Goal: Communication & Community: Connect with others

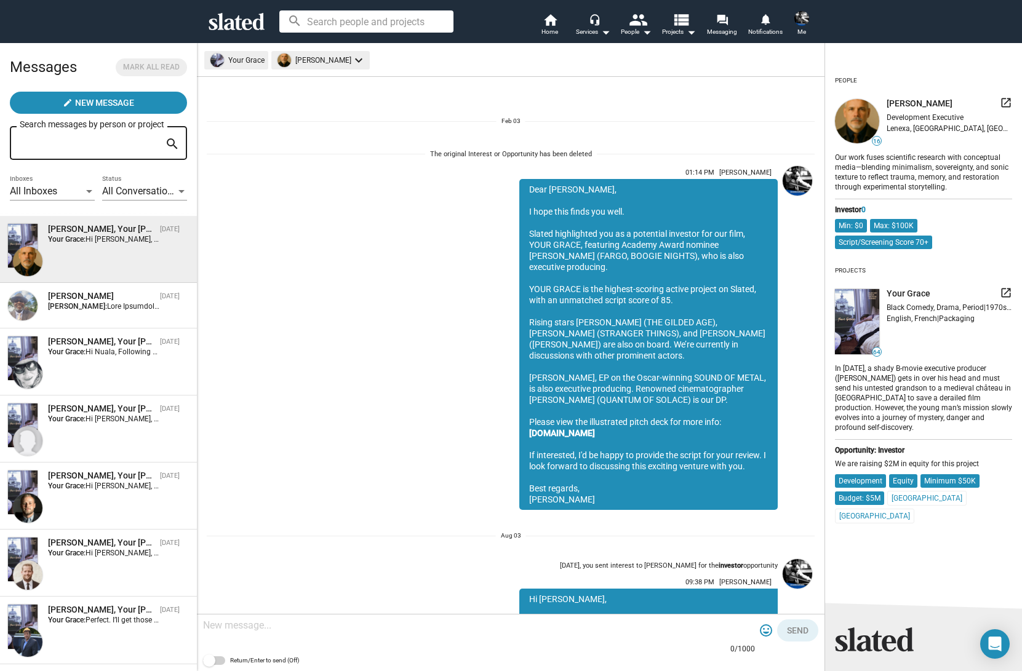
scroll to position [824, 0]
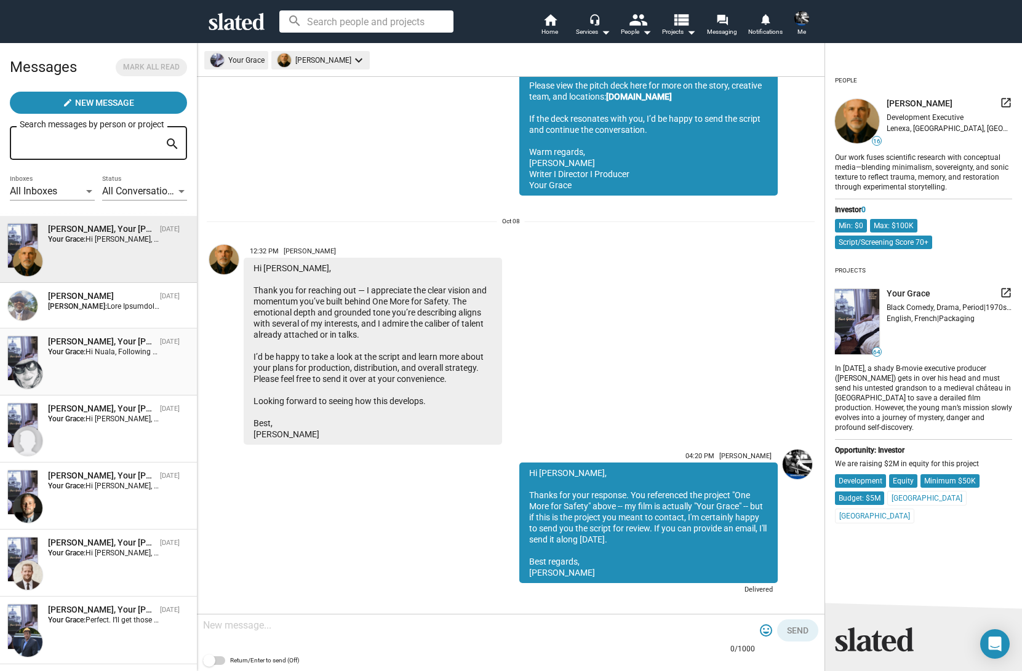
click at [92, 353] on span "Hi Nuala, Following up again. Any chance to read Your Grace? Thanks, [PERSON_NA…" at bounding box center [232, 352] width 292 height 9
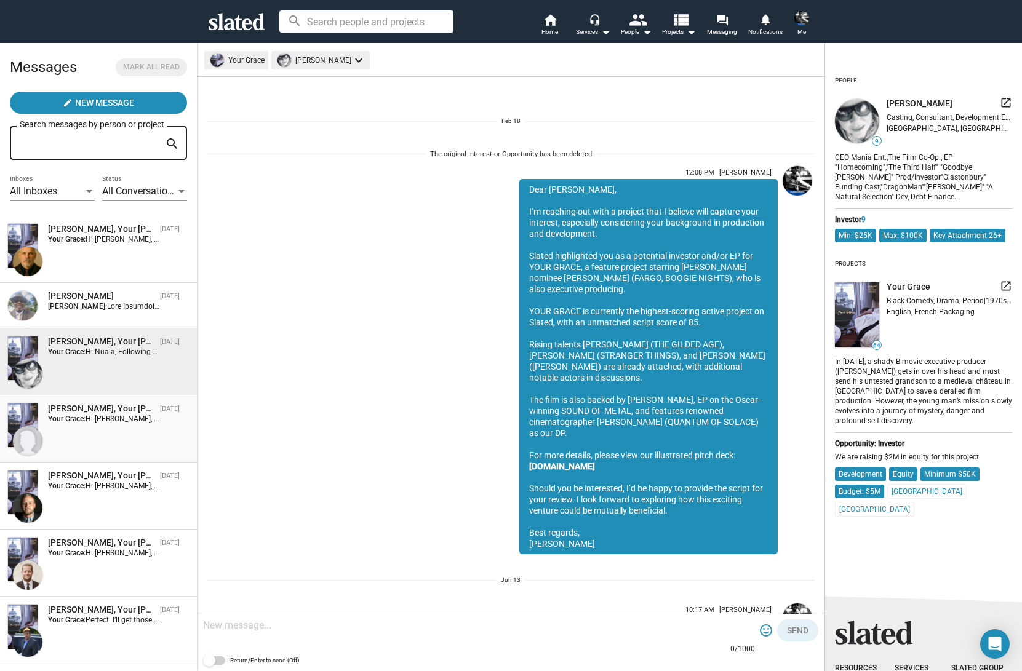
scroll to position [1337, 0]
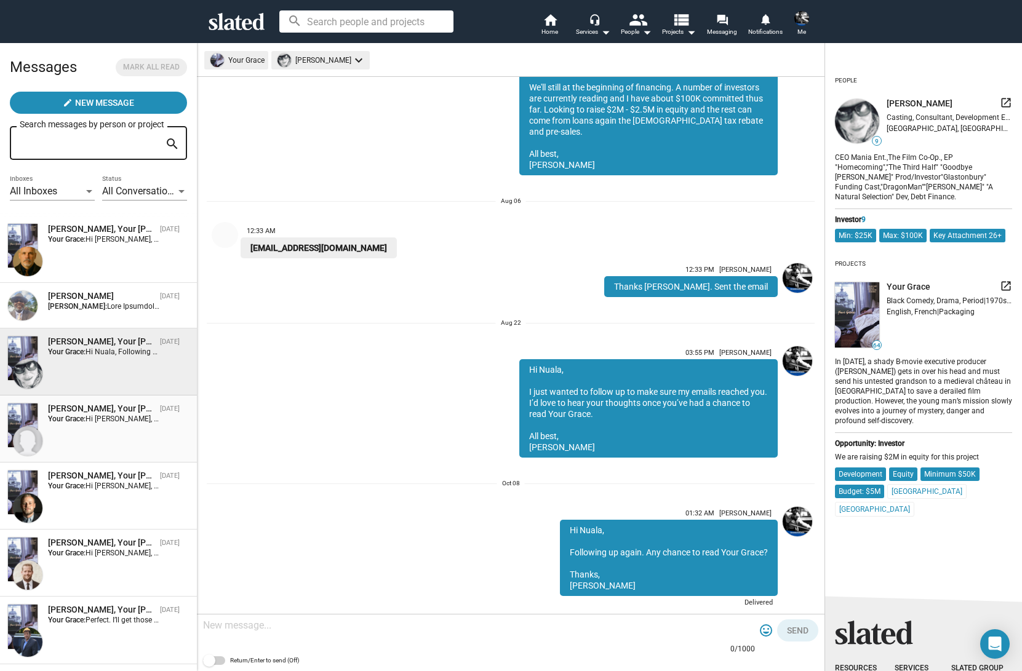
click at [86, 425] on div "[PERSON_NAME], Your [PERSON_NAME] [DATE] Your Grace: Hi [PERSON_NAME], Just fol…" at bounding box center [98, 429] width 182 height 52
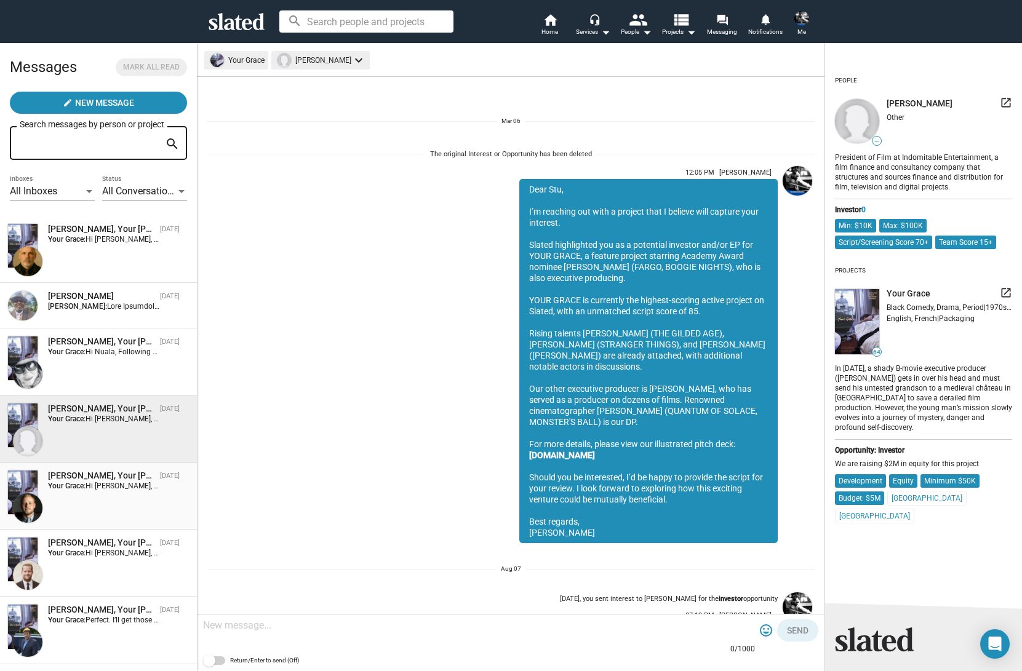
scroll to position [1205, 0]
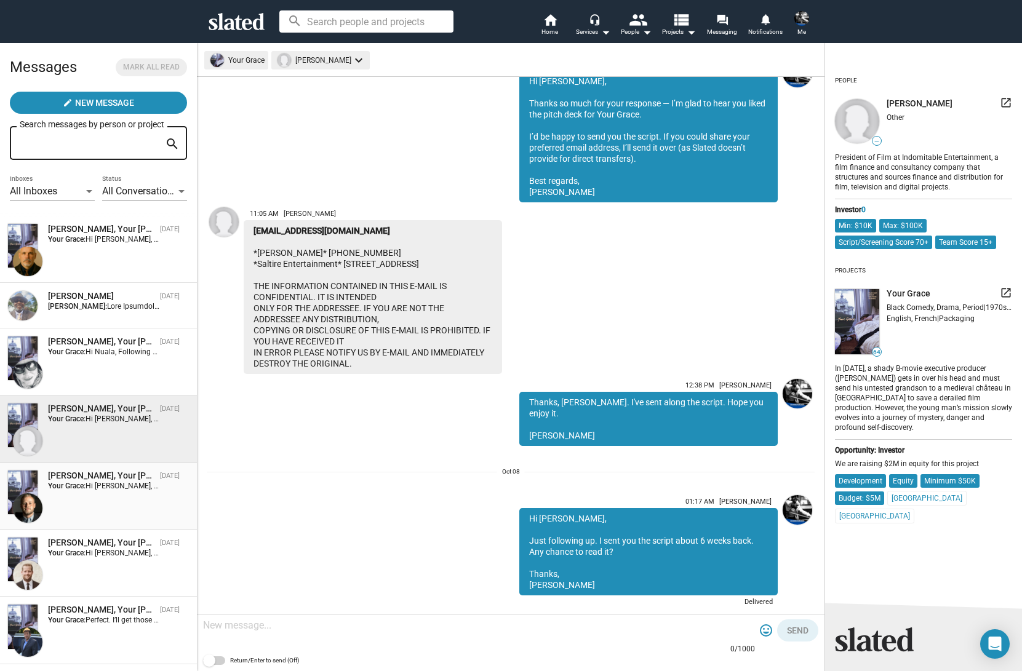
click at [87, 503] on div "[PERSON_NAME], Your [PERSON_NAME] [DATE] Your Grace: Hi [PERSON_NAME], Just fol…" at bounding box center [98, 496] width 182 height 52
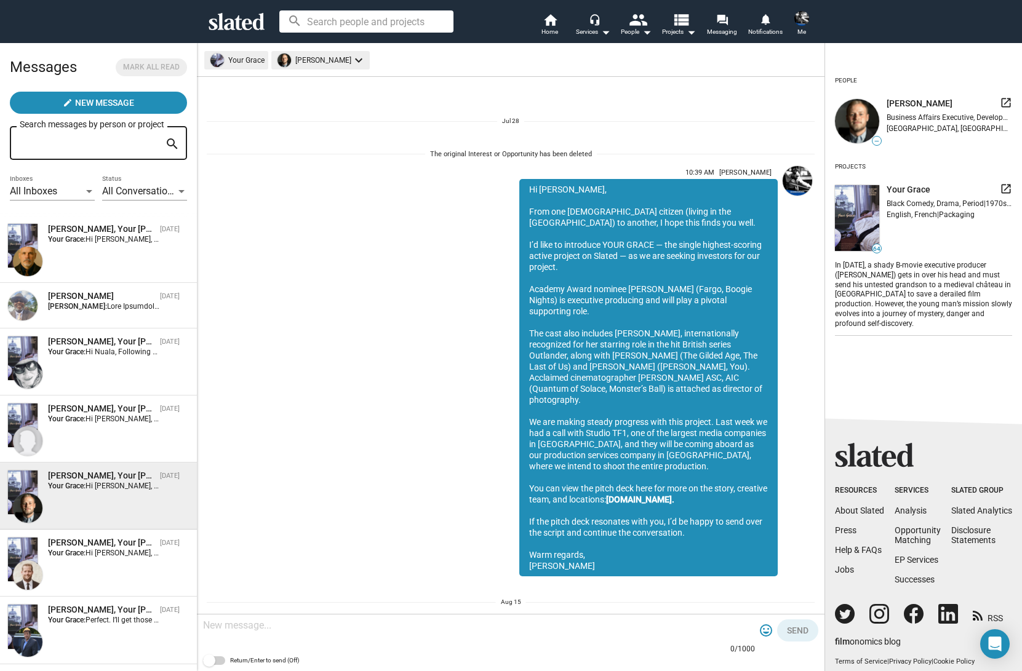
scroll to position [1045, 0]
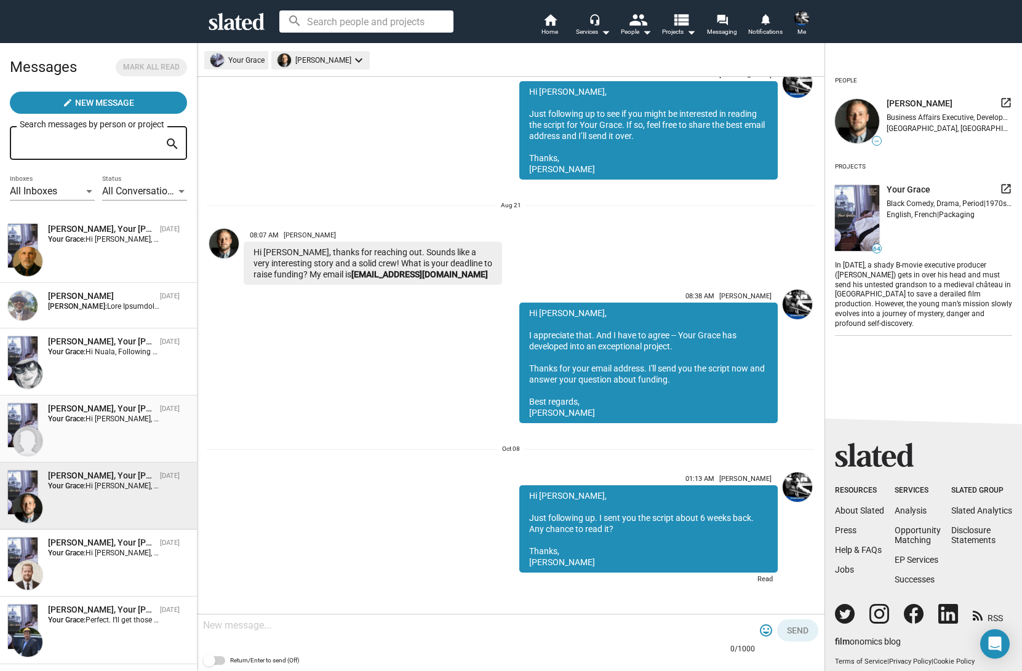
click at [86, 439] on div "[PERSON_NAME], Your [PERSON_NAME] [DATE] Your Grace: Hi [PERSON_NAME], Just fol…" at bounding box center [98, 429] width 182 height 52
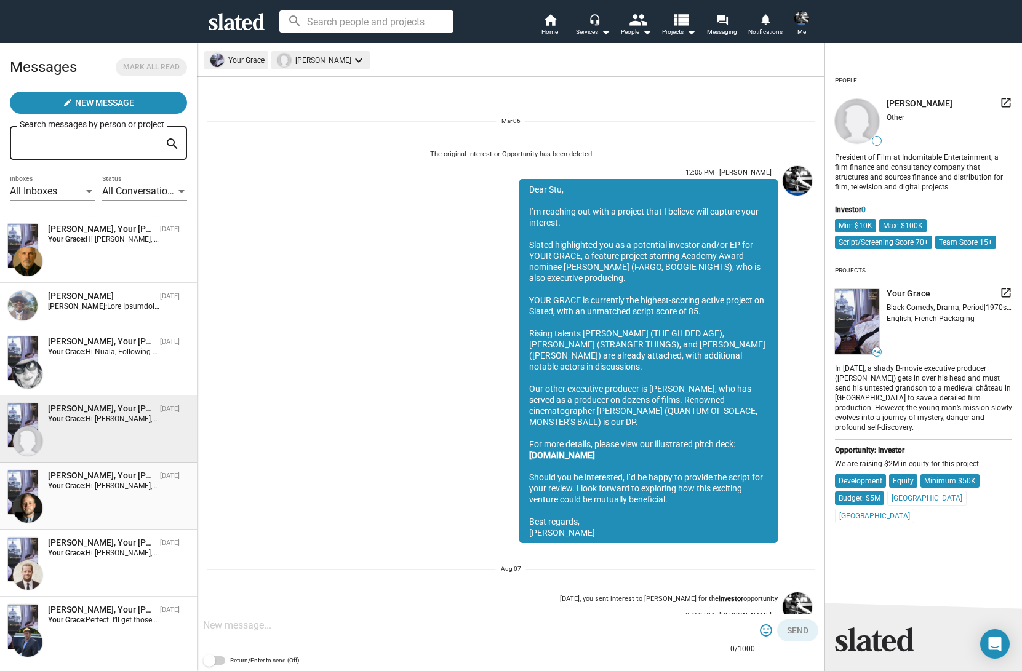
scroll to position [1205, 0]
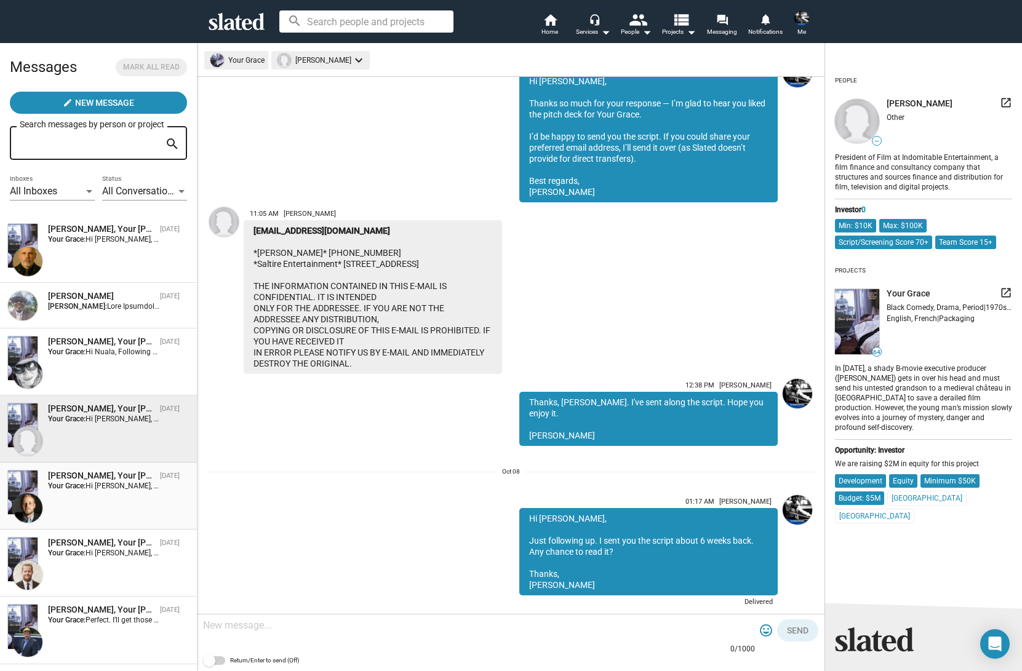
click at [95, 494] on div "[PERSON_NAME], Your [PERSON_NAME] [DATE] Your Grace: Hi [PERSON_NAME], Just fol…" at bounding box center [98, 496] width 182 height 52
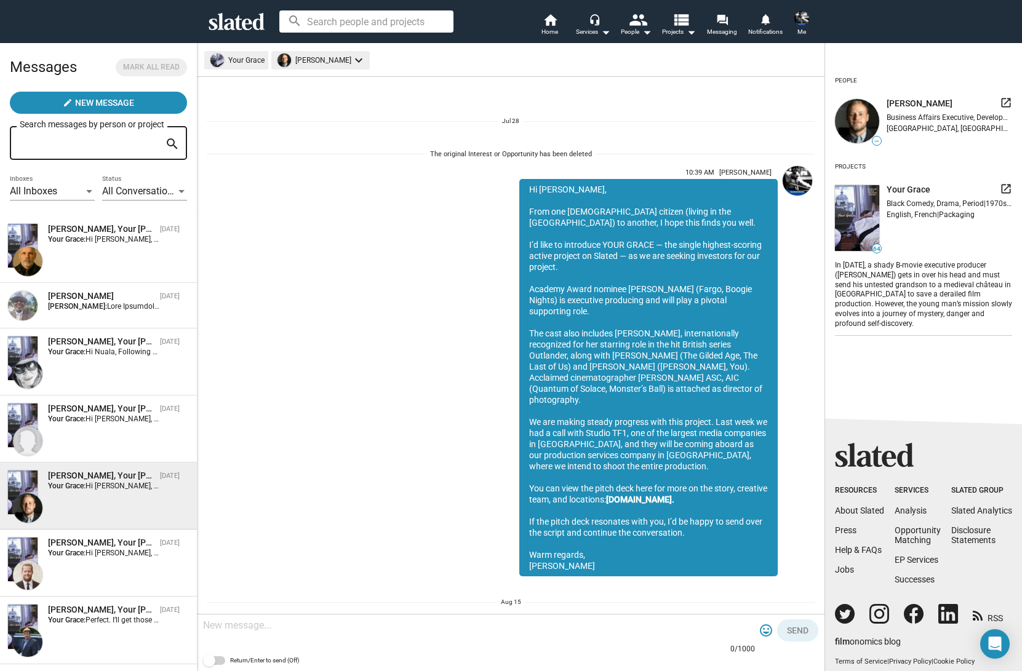
scroll to position [1045, 0]
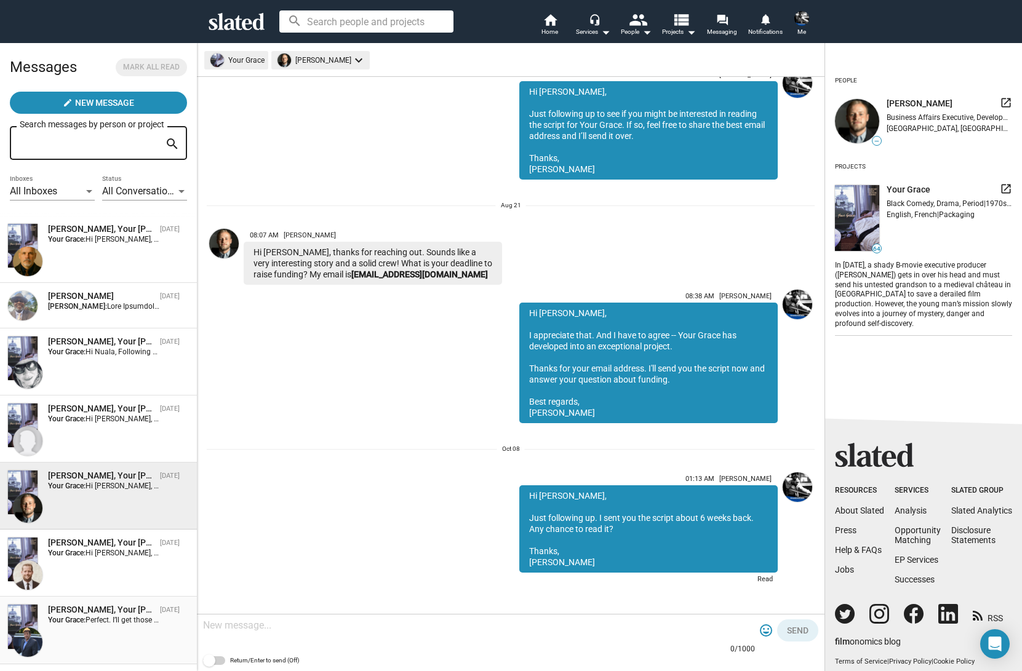
click at [93, 630] on div "[PERSON_NAME], Your [PERSON_NAME] [DATE] Your Grace: Perfect. I’ll get those to…" at bounding box center [98, 630] width 182 height 52
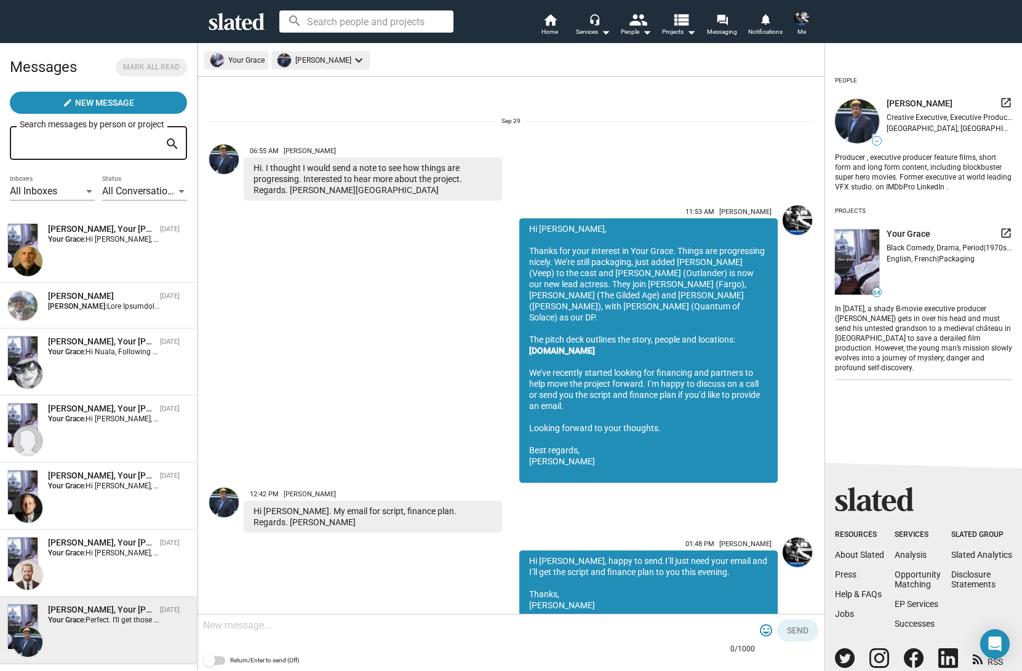
scroll to position [209, 0]
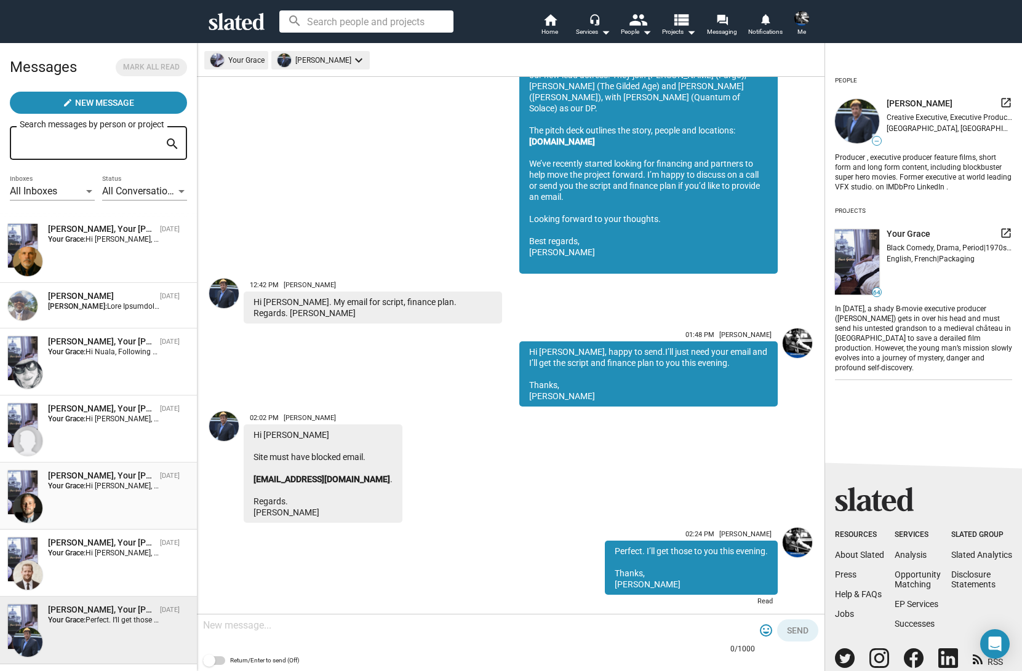
click at [99, 502] on div "[PERSON_NAME], Your [PERSON_NAME] [DATE] Your Grace: Hi [PERSON_NAME], Just fol…" at bounding box center [98, 496] width 182 height 52
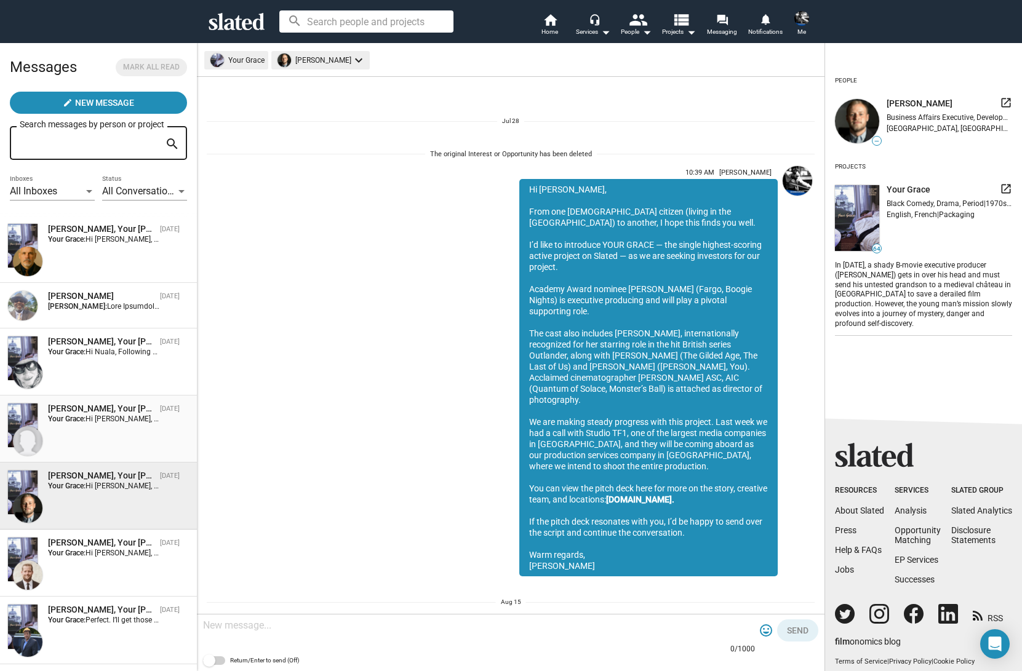
scroll to position [1045, 0]
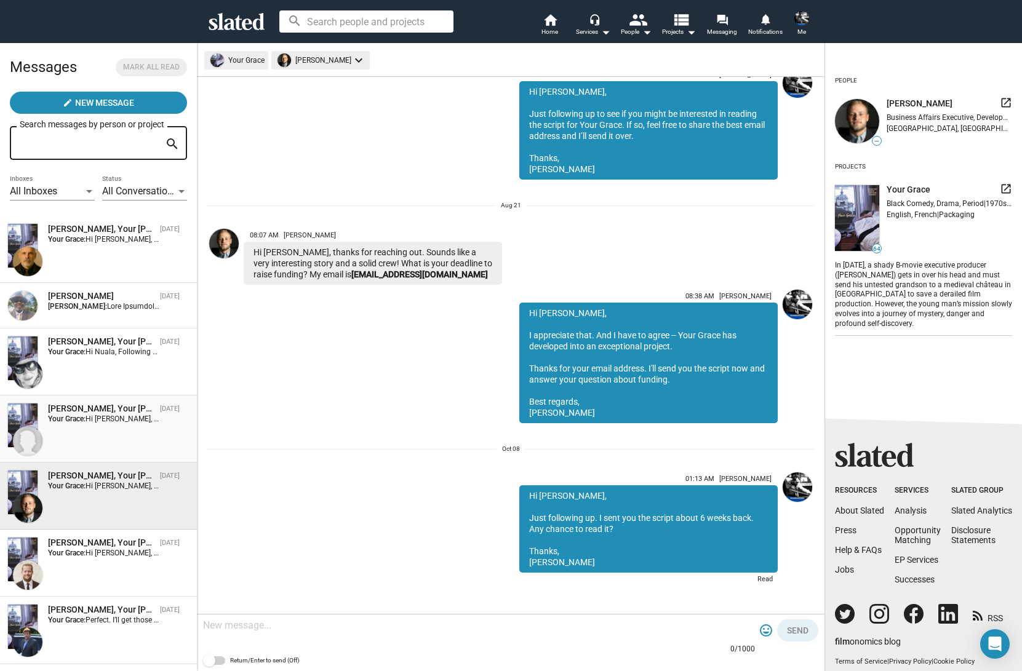
click at [90, 434] on div "[PERSON_NAME], Your [PERSON_NAME] [DATE] Your Grace: Hi [PERSON_NAME], Just fol…" at bounding box center [98, 429] width 182 height 52
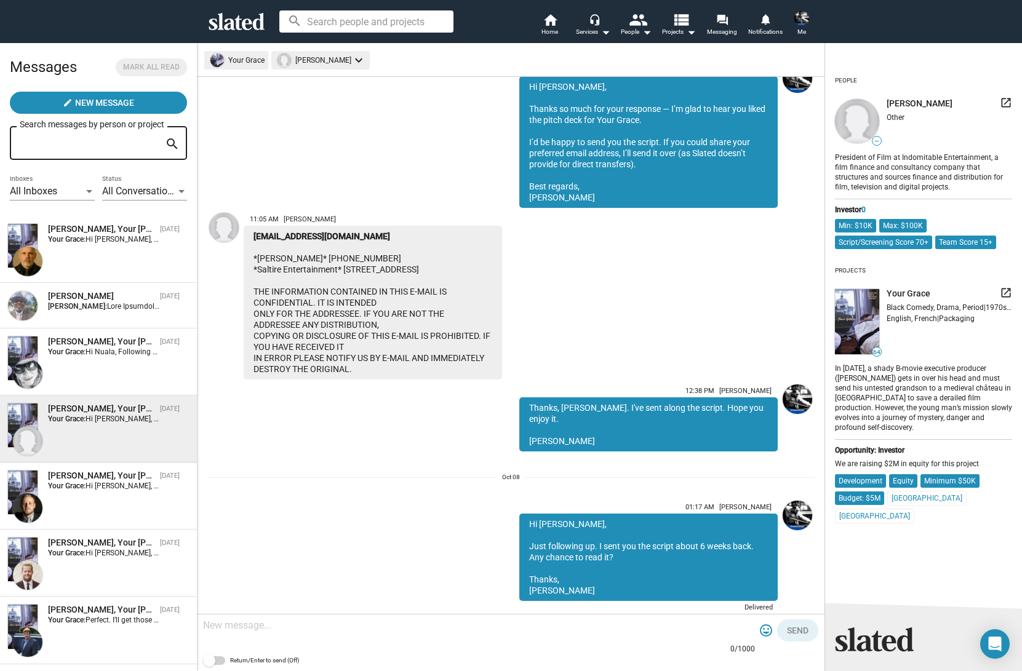
scroll to position [1205, 0]
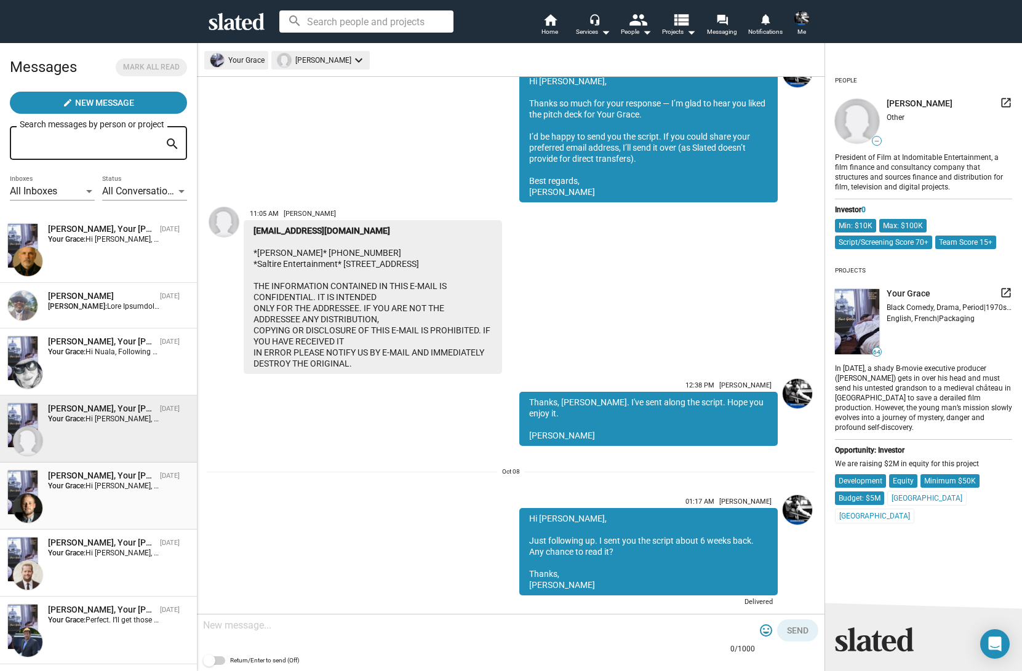
click at [96, 486] on span "Hi [PERSON_NAME], Just following up. I sent you the script about 6 weeks back. …" at bounding box center [298, 486] width 425 height 9
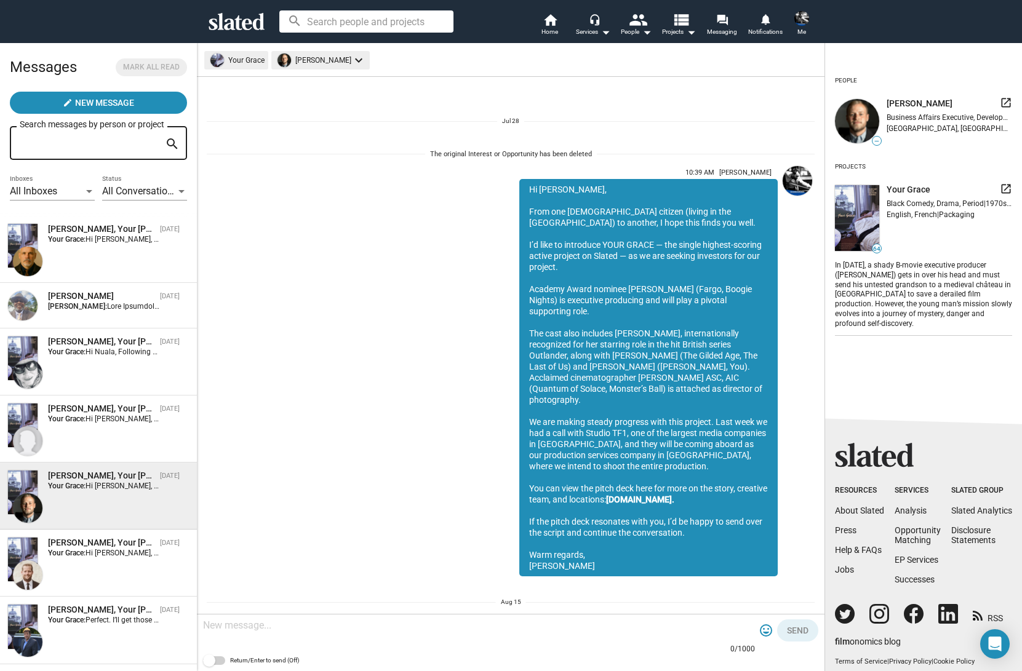
scroll to position [1045, 0]
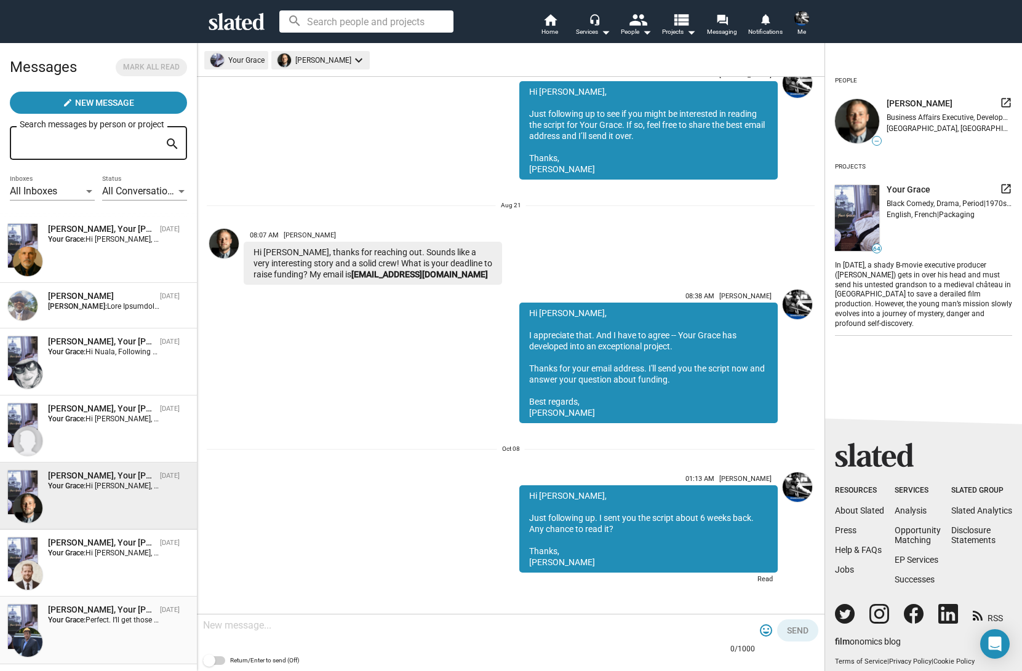
click at [89, 633] on div "[PERSON_NAME], Your [PERSON_NAME] [DATE] Your Grace: Perfect. I’ll get those to…" at bounding box center [98, 630] width 182 height 52
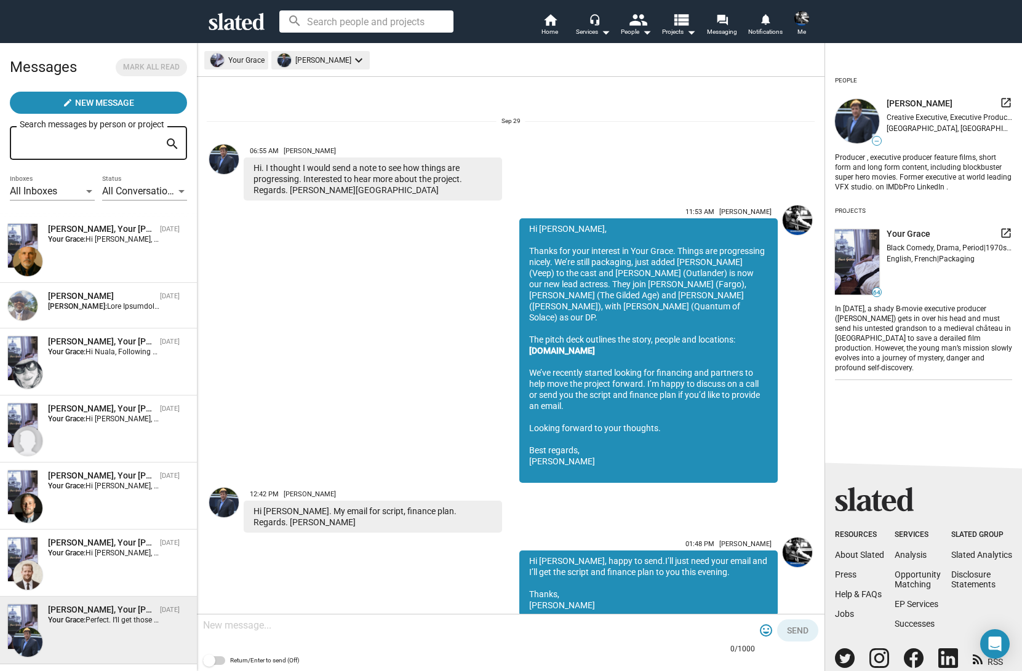
scroll to position [209, 0]
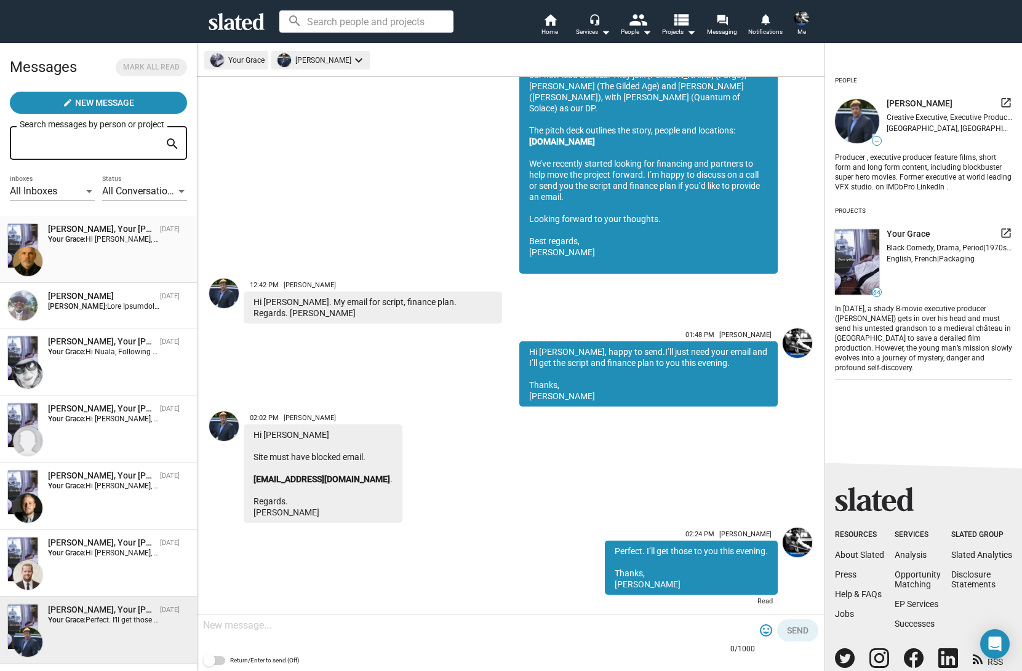
click at [80, 254] on div "[PERSON_NAME], Your [PERSON_NAME] [DATE] Your Grace: Hi [PERSON_NAME], Thanks f…" at bounding box center [98, 249] width 182 height 52
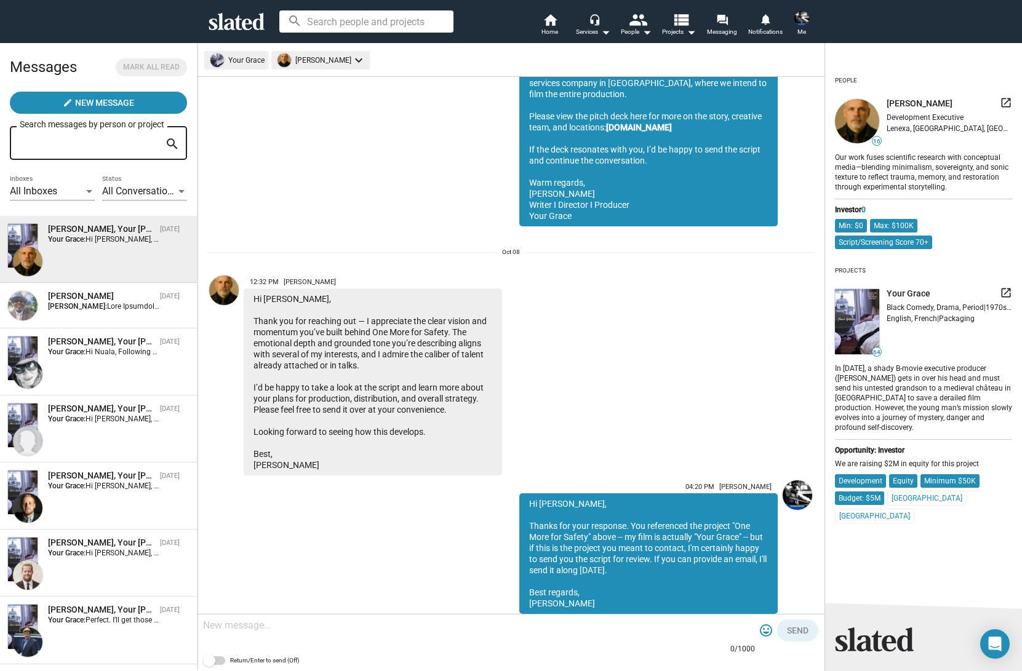
scroll to position [824, 0]
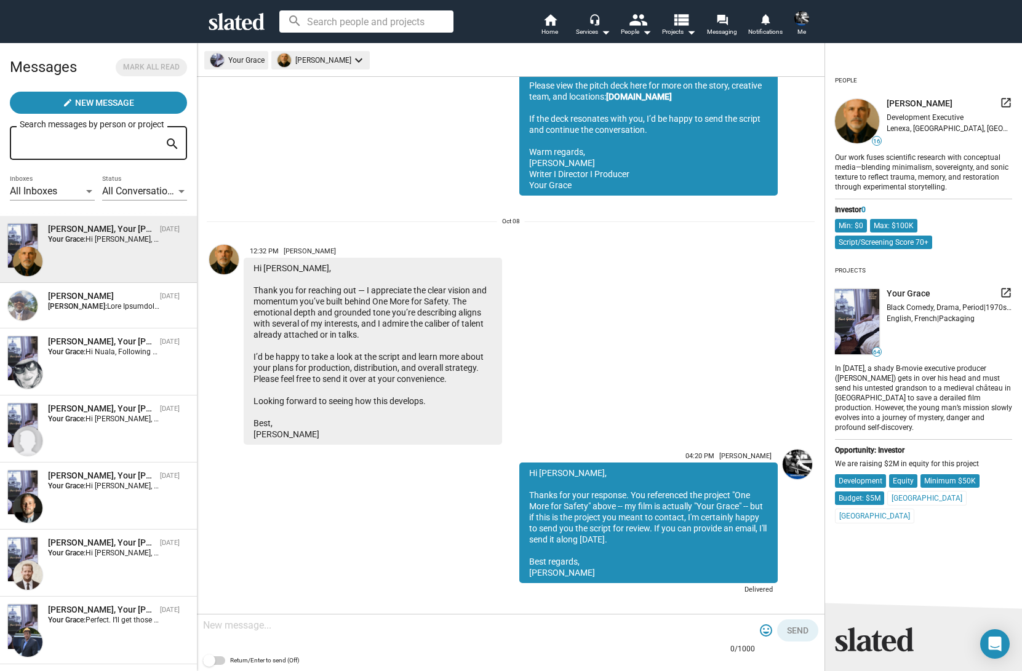
drag, startPoint x: 951, startPoint y: 103, endPoint x: 889, endPoint y: 103, distance: 61.5
click at [889, 103] on div "[PERSON_NAME] launch" at bounding box center [950, 104] width 126 height 14
copy span "[PERSON_NAME]"
click at [341, 22] on input at bounding box center [366, 21] width 174 height 22
click at [119, 142] on input "Search messages by person or project" at bounding box center [90, 143] width 140 height 11
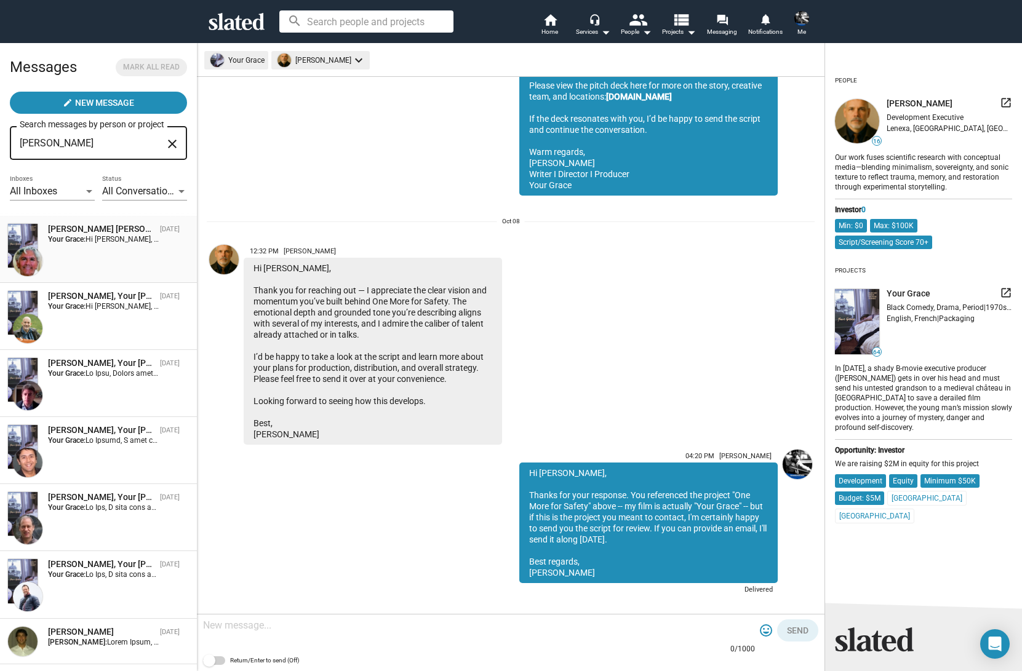
click at [99, 249] on div "[PERSON_NAME] [PERSON_NAME], Your [PERSON_NAME] [DATE] Your Grace: Hi [PERSON_N…" at bounding box center [98, 249] width 182 height 52
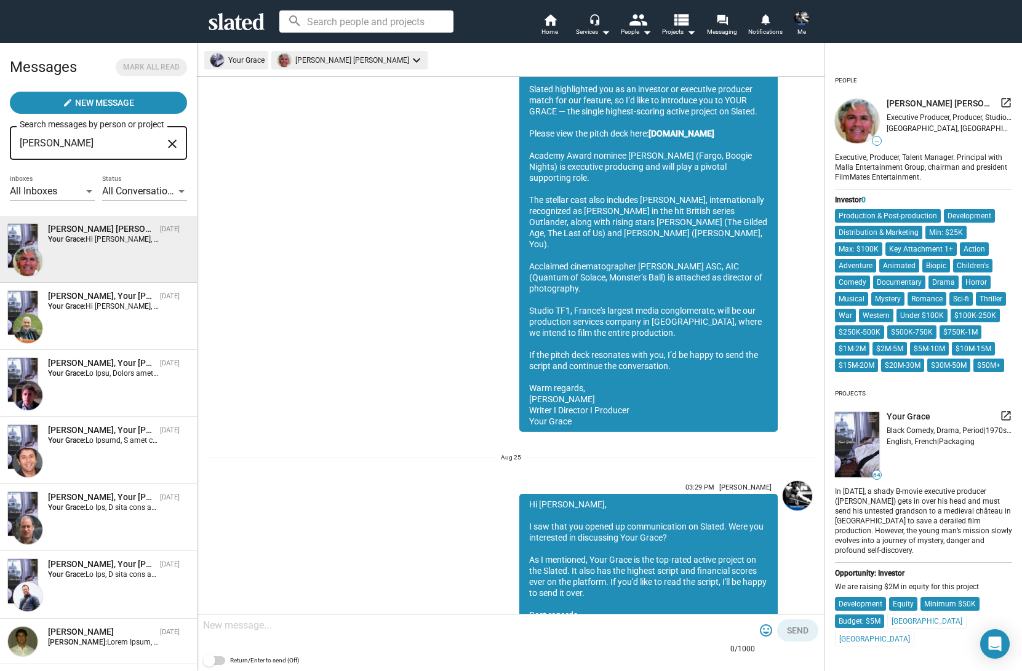
scroll to position [619, 0]
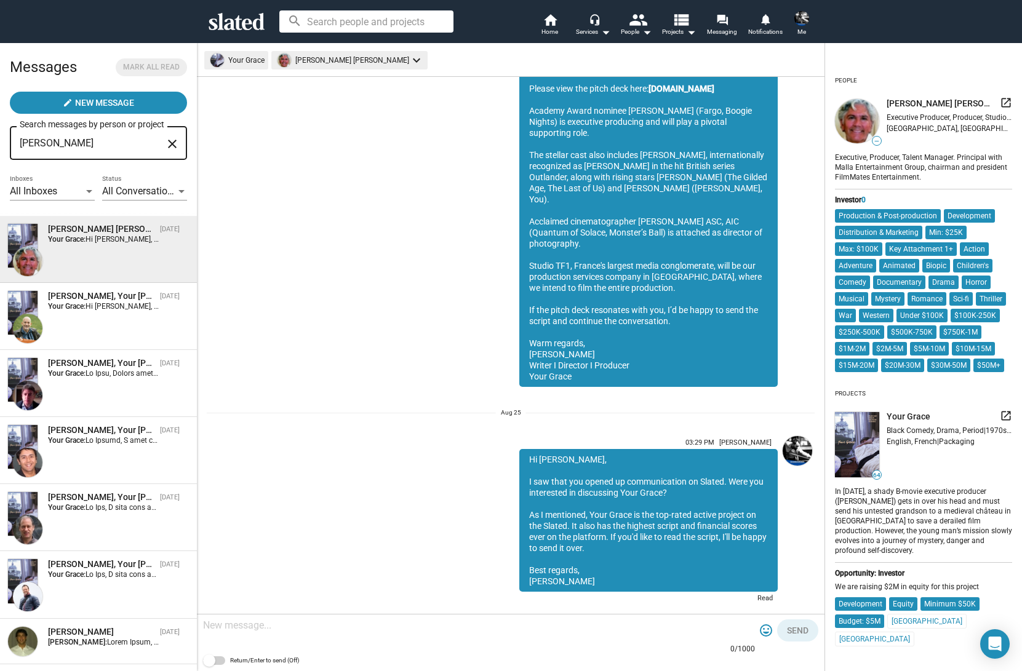
click at [23, 145] on input "[PERSON_NAME]" at bounding box center [90, 143] width 140 height 11
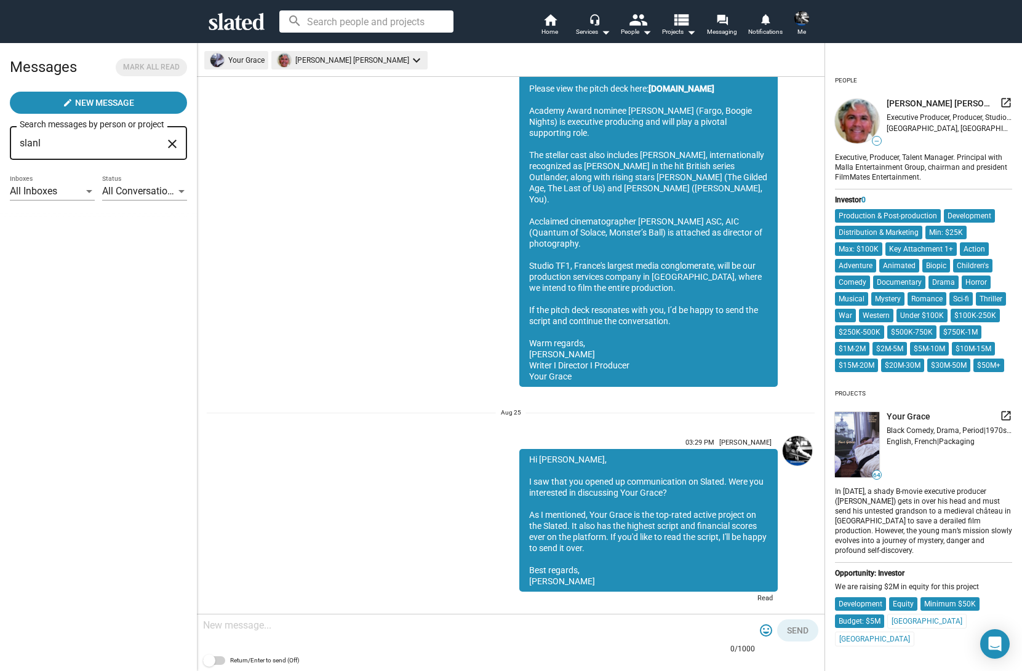
click at [29, 143] on input "slanl" at bounding box center [90, 143] width 140 height 11
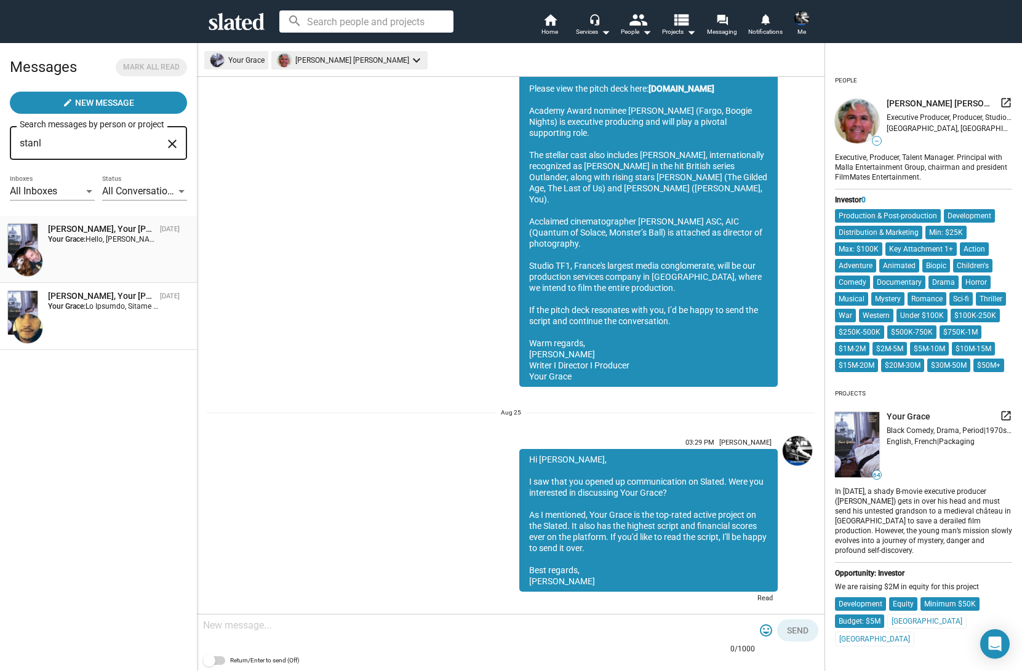
type input "stanl"
click at [90, 239] on span "Hello, [PERSON_NAME], Interested in learning more stanlegal77 at gmail" at bounding box center [205, 239] width 239 height 9
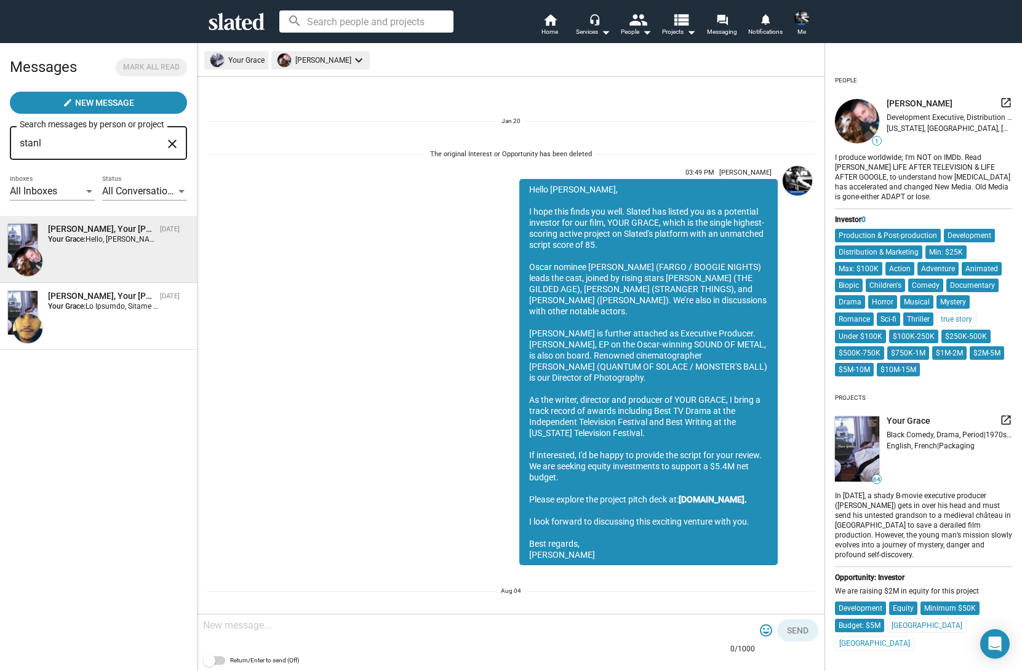
scroll to position [737, 0]
